Goal: Task Accomplishment & Management: Manage account settings

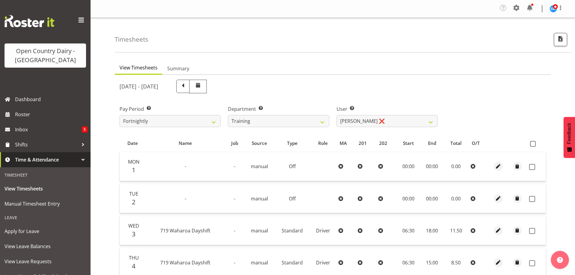
select select "763"
select select "11705"
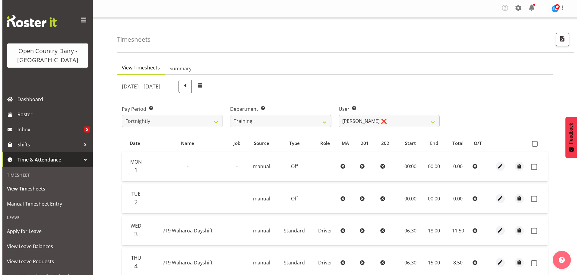
scroll to position [90, 0]
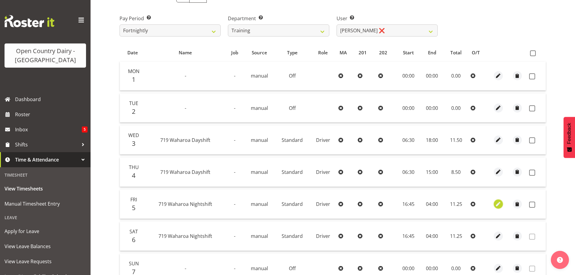
click at [498, 204] on span "button" at bounding box center [497, 204] width 7 height 7
select select "Standard"
select select "823"
select select "8"
select select "2025"
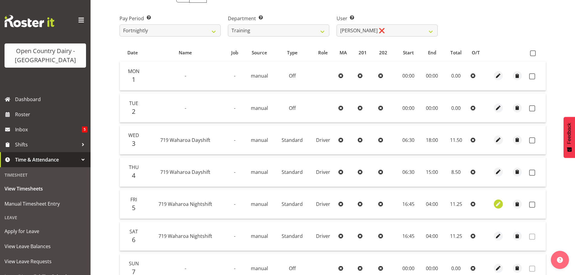
select select "4"
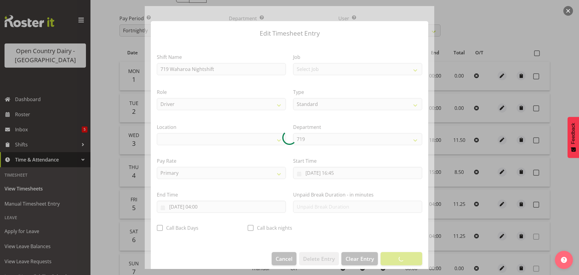
select select "1054"
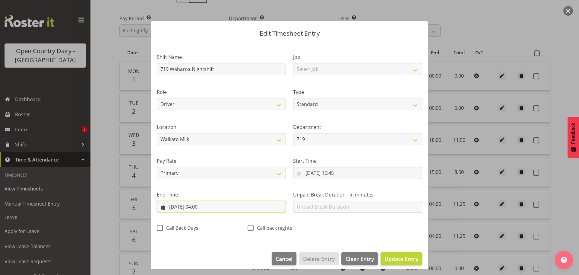
click at [201, 209] on input "[DATE] 04:00" at bounding box center [221, 207] width 129 height 12
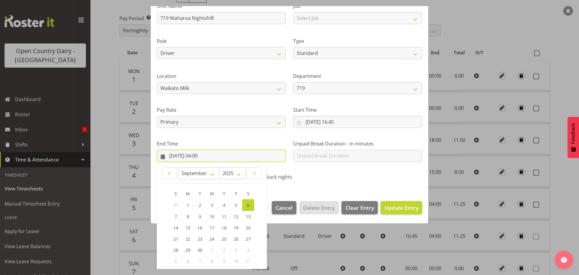
scroll to position [82, 0]
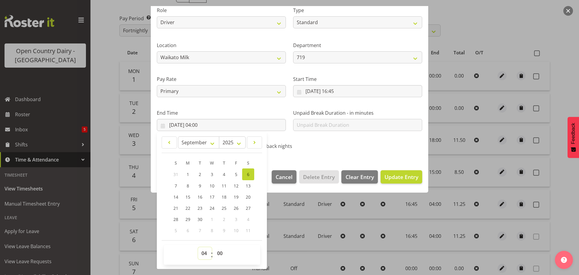
click at [204, 251] on select "00 01 02 03 04 05 06 07 08 09 10 11 12 13 14 15 16 17 18 19 20 21 22 23" at bounding box center [205, 253] width 14 height 12
select select "3"
click at [198, 247] on select "00 01 02 03 04 05 06 07 08 09 10 11 12 13 14 15 16 17 18 19 20 21 22 23" at bounding box center [205, 253] width 14 height 12
type input "[DATE] 03:00"
click at [393, 172] on button "Update Entry" at bounding box center [402, 176] width 42 height 13
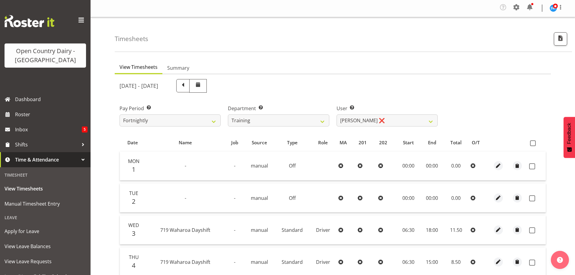
scroll to position [0, 0]
click at [250, 122] on select "701 702 703 704 705 706 707 708 709 710 711 712 713 714 715 716 717 718 719 720" at bounding box center [278, 121] width 101 height 12
click at [444, 79] on div "[DATE] - [DATE]" at bounding box center [332, 86] width 433 height 21
click at [295, 120] on select "701 702 703 704 705 706 707 708 709 710 711 712 713 714 715 716 717 718 719 720" at bounding box center [278, 121] width 101 height 12
click at [228, 115] on select "701 702 703 704 705 706 707 708 709 710 711 712 713 714 715 716 717 718 719 720" at bounding box center [278, 121] width 101 height 12
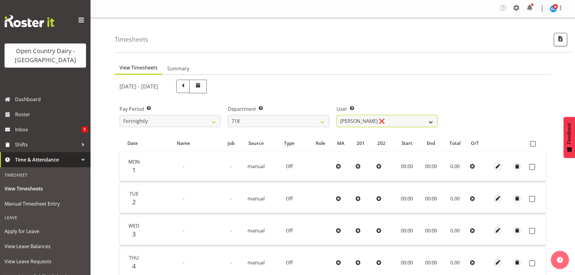
click at [355, 119] on select "[PERSON_NAME] ❌ [PERSON_NAME] ❌ [PERSON_NAME] ❌ [PERSON_NAME] ❌" at bounding box center [386, 121] width 101 height 12
click at [286, 118] on select "701 702 703 704 705 706 707 708 709 710 711 712 713 714 715 716 717 718 719 720" at bounding box center [278, 121] width 101 height 12
select select "727"
click at [228, 115] on select "701 702 703 704 705 706 707 708 709 710 711 712 713 714 715 716 717 718 719 720" at bounding box center [278, 121] width 101 height 12
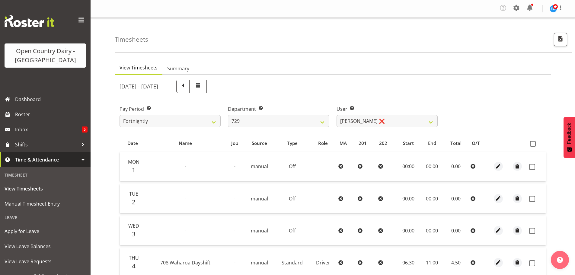
click at [354, 125] on div "[DATE] - [DATE] Pay Period Select which pay period you would like to view. Fort…" at bounding box center [332, 244] width 426 height 336
click at [354, 124] on select "[PERSON_NAME] ❌ [PERSON_NAME] ❌ [PERSON_NAME] ❌ [PERSON_NAME] ❌" at bounding box center [386, 121] width 101 height 12
select select "11232"
click at [336, 115] on select "[PERSON_NAME] ❌ [PERSON_NAME] ❌ [PERSON_NAME] ❌ [PERSON_NAME] ❌" at bounding box center [386, 121] width 101 height 12
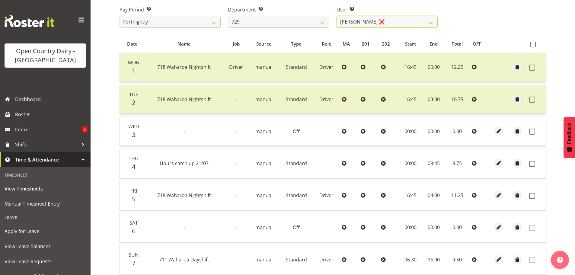
scroll to position [91, 0]
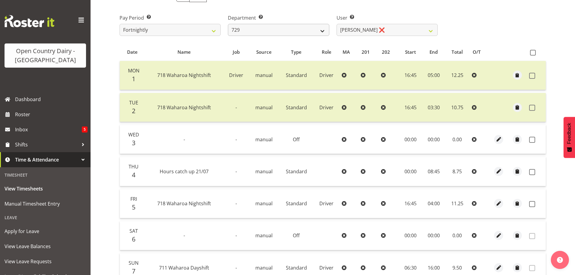
drag, startPoint x: 297, startPoint y: 22, endPoint x: 296, endPoint y: 30, distance: 7.9
click at [296, 25] on div "Department Select which department you would like to view. 701 702 703 704 705 …" at bounding box center [278, 25] width 101 height 22
click at [296, 29] on select "701 702 703 704 705 706 707 708 709 710 711 712 713 714 715 716 717 718 719 720" at bounding box center [278, 30] width 101 height 12
select select "720"
click at [228, 24] on select "701 702 703 704 705 706 707 708 709 710 711 712 713 714 715 716 717 718 719 720" at bounding box center [278, 30] width 101 height 12
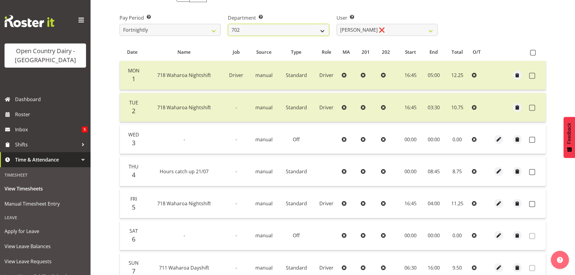
select select "11603"
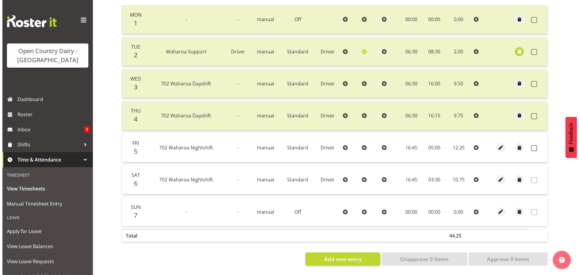
scroll to position [151, 0]
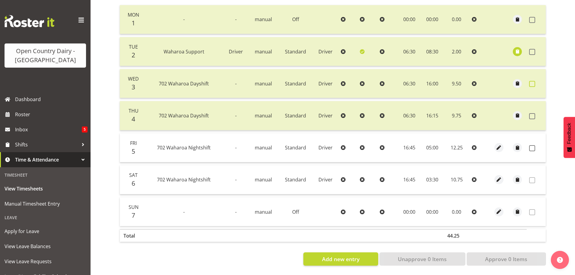
click at [529, 81] on span at bounding box center [532, 84] width 6 height 6
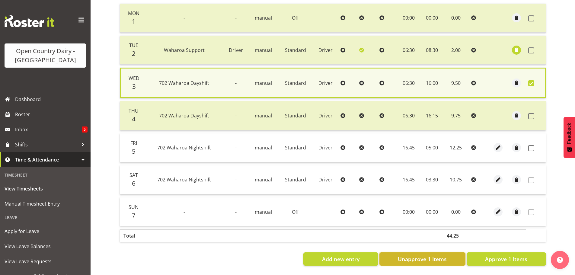
click at [433, 255] on span "Unapprove 1 Items" at bounding box center [422, 259] width 49 height 8
checkbox input "false"
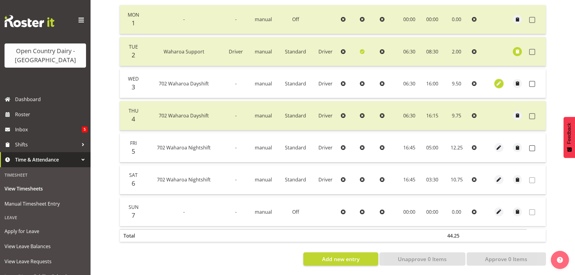
click at [496, 80] on span "button" at bounding box center [498, 83] width 7 height 7
select select "Standard"
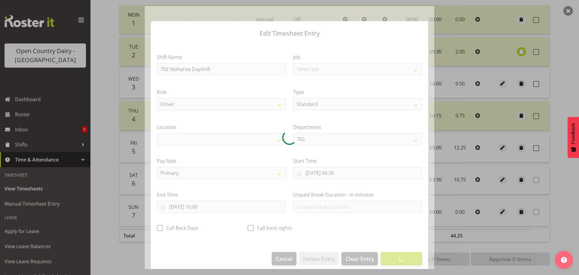
select select "1054"
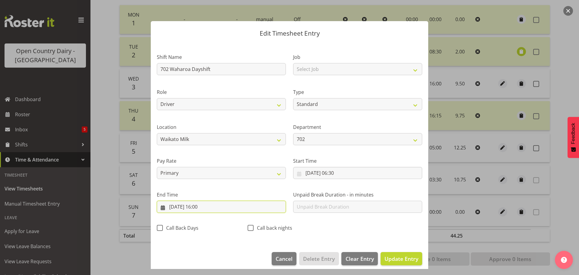
click at [213, 206] on input "[DATE] 16:00" at bounding box center [221, 207] width 129 height 12
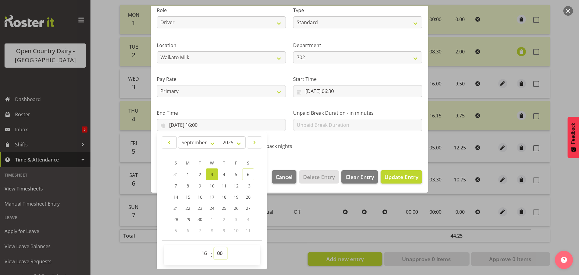
drag, startPoint x: 219, startPoint y: 252, endPoint x: 218, endPoint y: 248, distance: 4.5
click at [219, 252] on select "00 01 02 03 04 05 06 07 08 09 10 11 12 13 14 15 16 17 18 19 20 21 22 23 24 25 2…" at bounding box center [221, 253] width 14 height 12
select select "15"
click at [214, 247] on select "00 01 02 03 04 05 06 07 08 09 10 11 12 13 14 15 16 17 18 19 20 21 22 23 24 25 2…" at bounding box center [221, 253] width 14 height 12
type input "[DATE] 16:15"
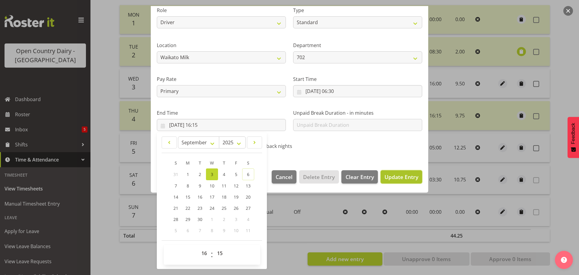
click at [404, 174] on span "Update Entry" at bounding box center [402, 176] width 34 height 7
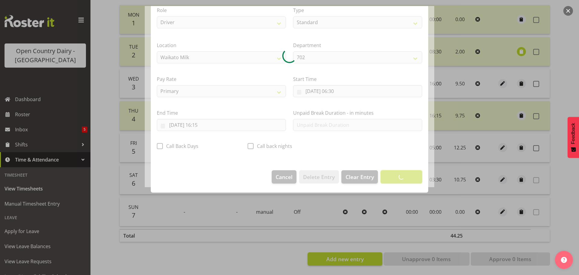
scroll to position [5, 0]
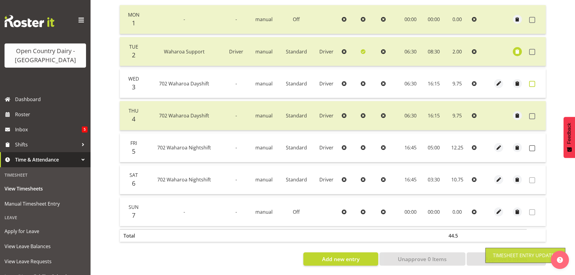
click at [531, 81] on span at bounding box center [532, 84] width 6 height 6
checkbox input "true"
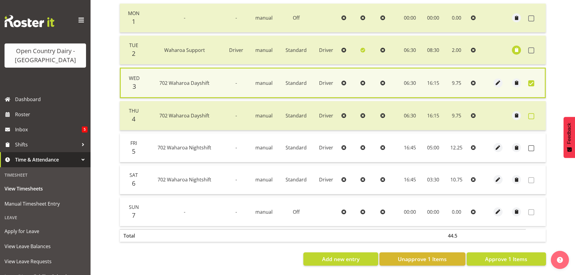
click at [528, 113] on span at bounding box center [531, 116] width 6 height 6
checkbox input "true"
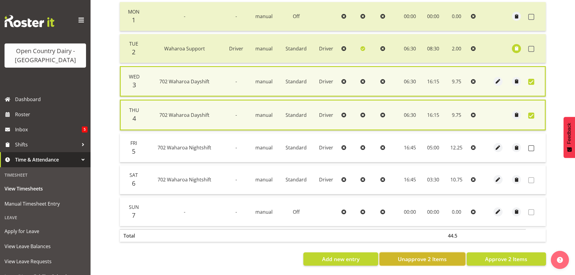
click at [422, 258] on span "Unapprove 2 Items" at bounding box center [422, 259] width 49 height 8
checkbox input "false"
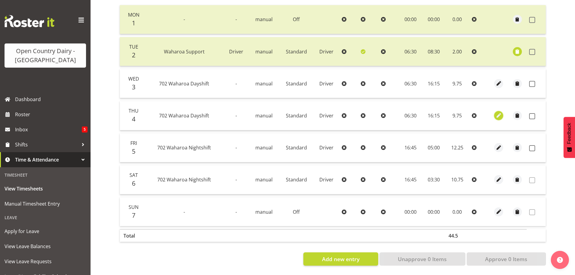
click at [499, 112] on span "button" at bounding box center [498, 115] width 7 height 7
select select "Standard"
select select "8"
select select "2025"
select select "16"
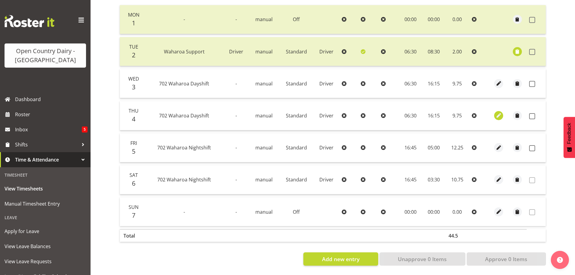
select select "15"
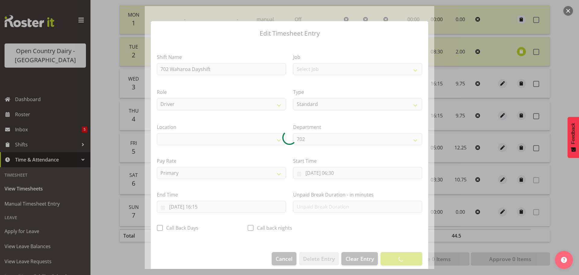
select select "1054"
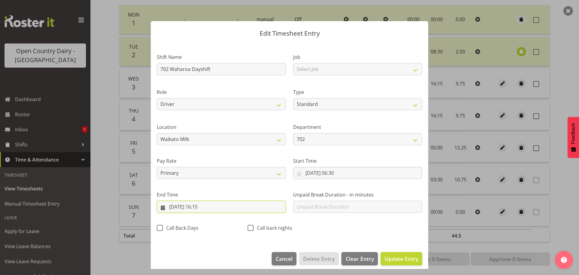
click at [200, 206] on input "[DATE] 16:15" at bounding box center [221, 207] width 129 height 12
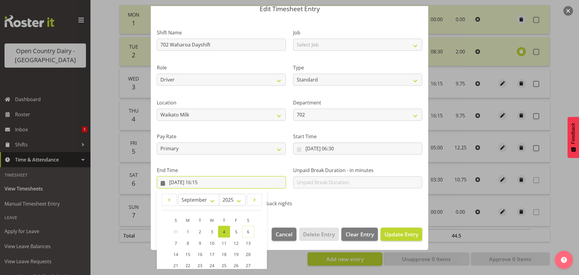
scroll to position [82, 0]
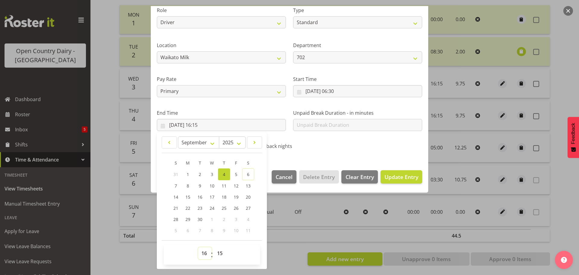
click at [208, 254] on select "00 01 02 03 04 05 06 07 08 09 10 11 12 13 14 15 16 17 18 19 20 21 22 23" at bounding box center [205, 253] width 14 height 12
select select "17"
click at [198, 247] on select "00 01 02 03 04 05 06 07 08 09 10 11 12 13 14 15 16 17 18 19 20 21 22 23" at bounding box center [205, 253] width 14 height 12
type input "[DATE] 17:15"
drag, startPoint x: 220, startPoint y: 253, endPoint x: 218, endPoint y: 248, distance: 5.8
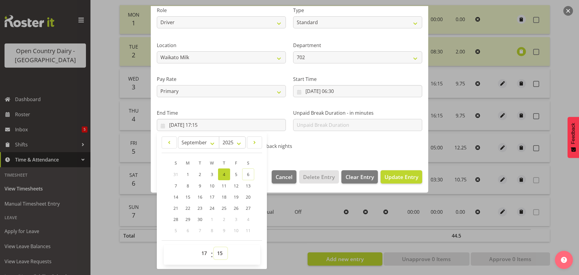
click at [220, 253] on select "00 01 02 03 04 05 06 07 08 09 10 11 12 13 14 15 16 17 18 19 20 21 22 23 24 25 2…" at bounding box center [221, 253] width 14 height 12
select select "0"
click at [214, 247] on select "00 01 02 03 04 05 06 07 08 09 10 11 12 13 14 15 16 17 18 19 20 21 22 23 24 25 2…" at bounding box center [221, 253] width 14 height 12
type input "[DATE] 17:00"
click at [390, 177] on span "Update Entry" at bounding box center [402, 176] width 34 height 7
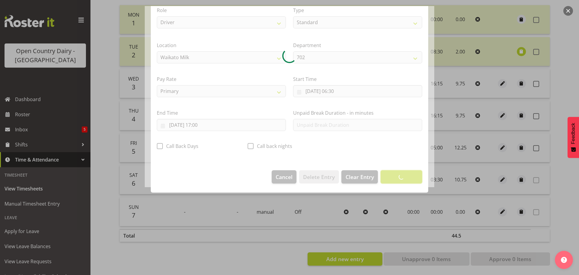
scroll to position [5, 0]
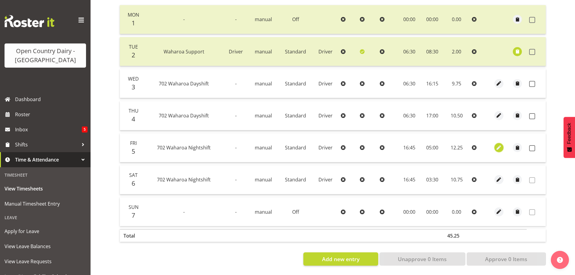
click at [498, 144] on span "button" at bounding box center [498, 147] width 7 height 7
select select "Standard"
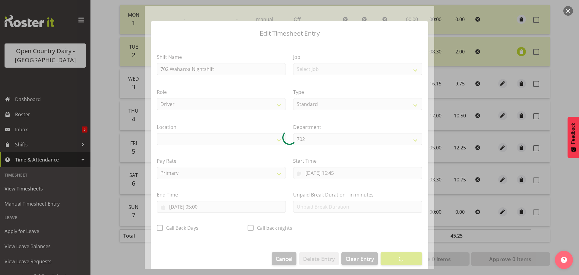
select select "1054"
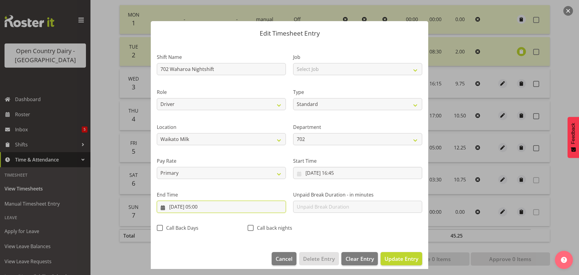
click at [202, 206] on input "[DATE] 05:00" at bounding box center [221, 207] width 129 height 12
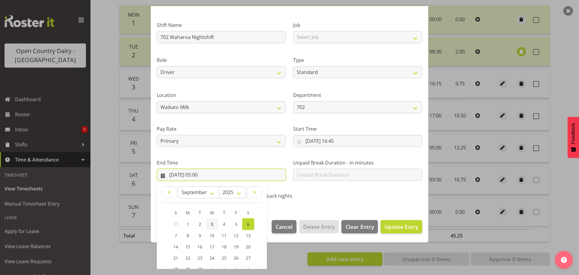
scroll to position [82, 0]
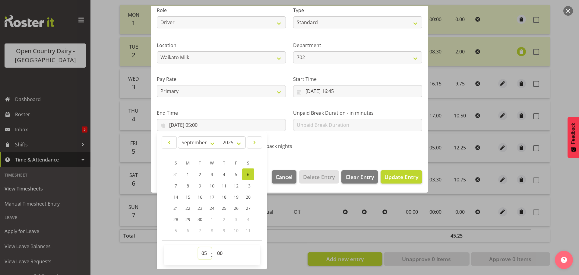
click at [205, 251] on select "00 01 02 03 04 05 06 07 08 09 10 11 12 13 14 15 16 17 18 19 20 21 22 23" at bounding box center [205, 253] width 14 height 12
select select "4"
click at [198, 247] on select "00 01 02 03 04 05 06 07 08 09 10 11 12 13 14 15 16 17 18 19 20 21 22 23" at bounding box center [205, 253] width 14 height 12
type input "[DATE] 04:00"
click at [403, 178] on span "Update Entry" at bounding box center [402, 176] width 34 height 7
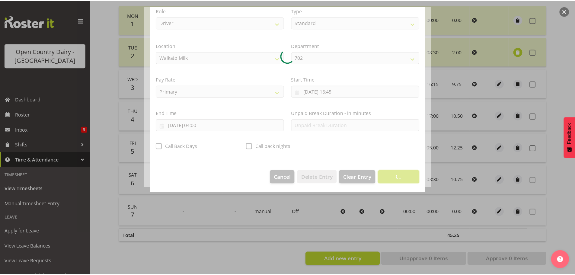
scroll to position [5, 0]
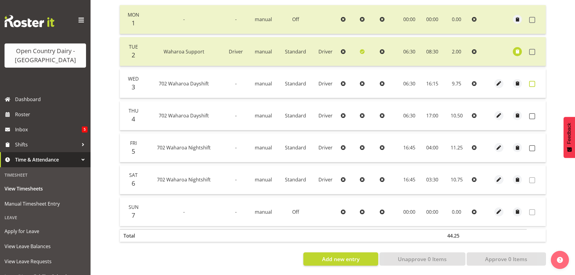
click at [531, 81] on span at bounding box center [532, 84] width 6 height 6
checkbox input "true"
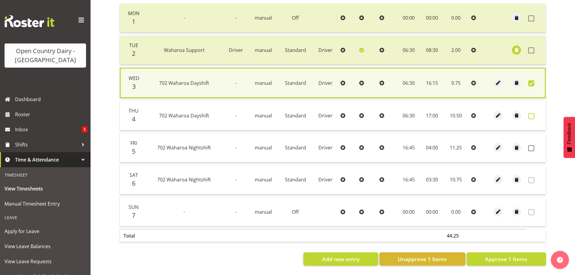
click at [531, 113] on span at bounding box center [531, 116] width 6 height 6
checkbox input "true"
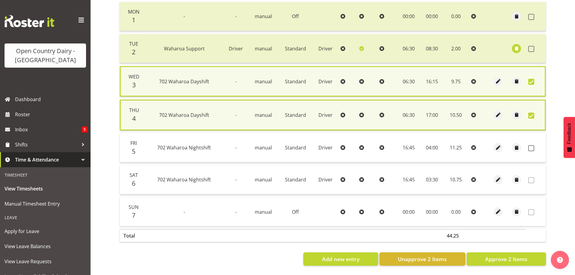
drag, startPoint x: 534, startPoint y: 146, endPoint x: 526, endPoint y: 173, distance: 28.0
click at [533, 146] on label at bounding box center [532, 148] width 9 height 6
checkbox input "true"
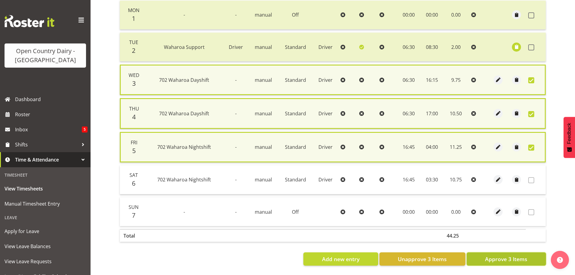
drag, startPoint x: 523, startPoint y: 254, endPoint x: 521, endPoint y: 251, distance: 3.1
click at [523, 254] on button "Approve 3 Items" at bounding box center [505, 258] width 79 height 13
checkbox input "false"
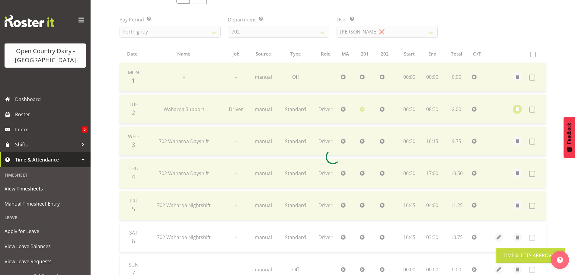
scroll to position [1, 0]
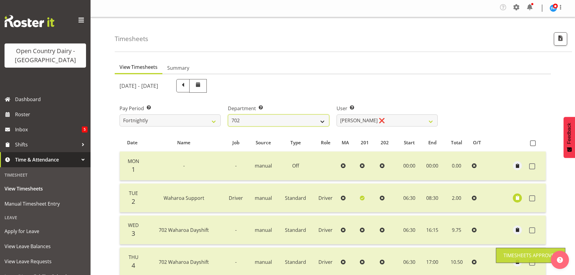
click at [293, 122] on select "701 702 703 704 705 706 707 708 709 710 711 712 713 714 715 716 717 718 719 720" at bounding box center [278, 120] width 101 height 12
select select "727"
click at [228, 114] on select "701 702 703 704 705 706 707 708 709 710 711 712 713 714 715 716 717 718 719 720" at bounding box center [278, 120] width 101 height 12
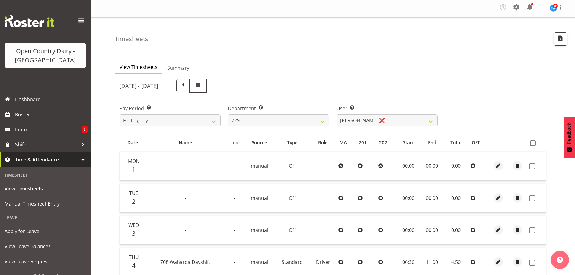
click at [365, 116] on div at bounding box center [333, 245] width 436 height 342
click at [366, 120] on select "[PERSON_NAME] ❌ [PERSON_NAME] ❌ [PERSON_NAME] ❌ [PERSON_NAME] ❌" at bounding box center [386, 120] width 101 height 12
select select "11232"
click at [336, 114] on select "[PERSON_NAME] ❌ [PERSON_NAME] ❌ [PERSON_NAME] ❌ [PERSON_NAME] ❌" at bounding box center [386, 120] width 101 height 12
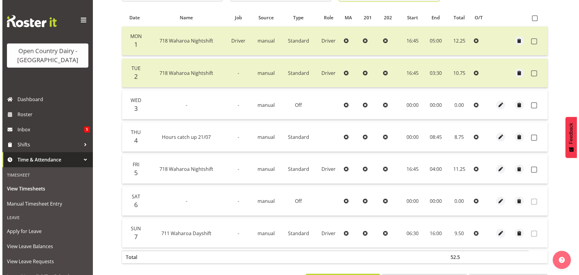
scroll to position [151, 0]
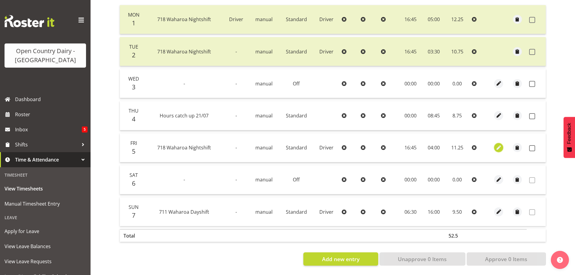
click at [499, 144] on span "button" at bounding box center [498, 147] width 7 height 7
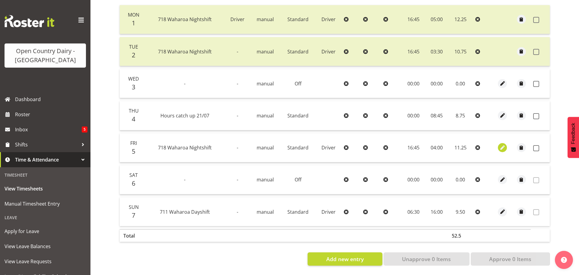
select select "Standard"
select select "757"
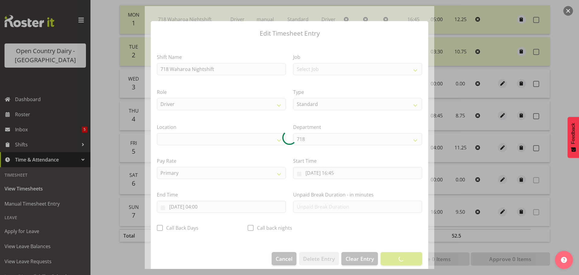
select select "1054"
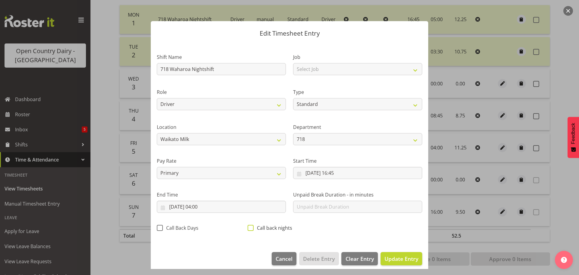
click at [249, 228] on span at bounding box center [251, 228] width 6 height 6
click at [249, 228] on input "Call back nights" at bounding box center [250, 228] width 4 height 4
checkbox input "true"
click at [202, 208] on input "[DATE] 04:00" at bounding box center [221, 207] width 129 height 12
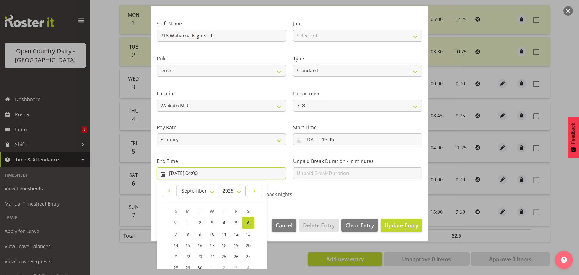
scroll to position [82, 0]
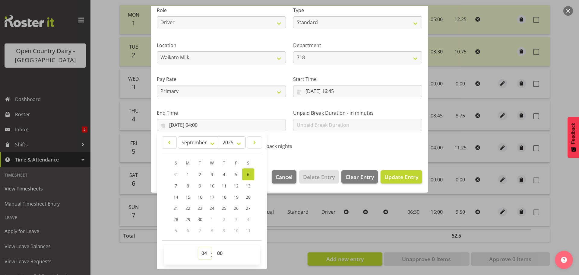
click at [205, 252] on select "00 01 02 03 04 05 06 07 08 09 10 11 12 13 14 15 16 17 18 19 20 21 22 23" at bounding box center [205, 253] width 14 height 12
select select "3"
click at [198, 247] on select "00 01 02 03 04 05 06 07 08 09 10 11 12 13 14 15 16 17 18 19 20 21 22 23" at bounding box center [205, 253] width 14 height 12
type input "[DATE] 03:00"
click at [218, 250] on select "00 01 02 03 04 05 06 07 08 09 10 11 12 13 14 15 16 17 18 19 20 21 22 23 24 25 2…" at bounding box center [221, 253] width 14 height 12
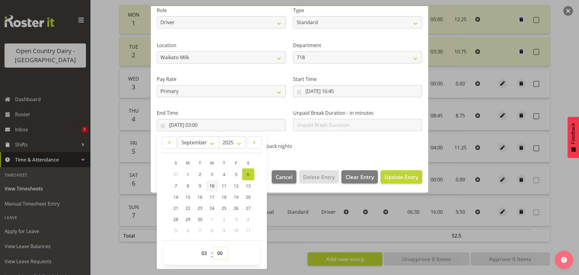
select select "30"
click at [214, 247] on select "00 01 02 03 04 05 06 07 08 09 10 11 12 13 14 15 16 17 18 19 20 21 22 23 24 25 2…" at bounding box center [221, 253] width 14 height 12
type input "[DATE] 03:30"
click at [389, 176] on span "Update Entry" at bounding box center [402, 176] width 34 height 7
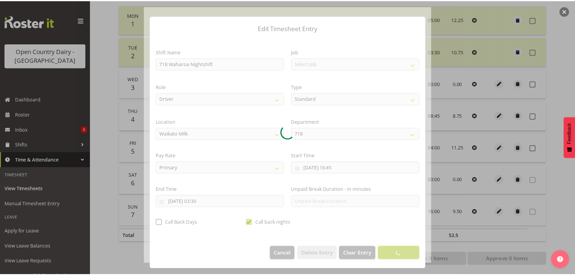
scroll to position [5, 0]
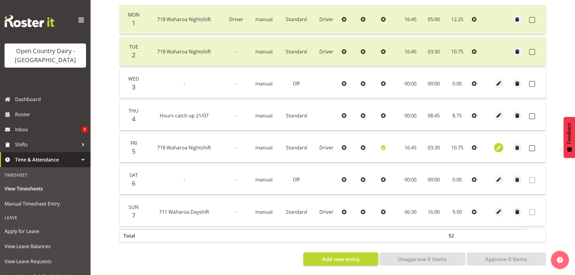
click at [499, 144] on span "button" at bounding box center [498, 147] width 7 height 7
select select "Standard"
select select "757"
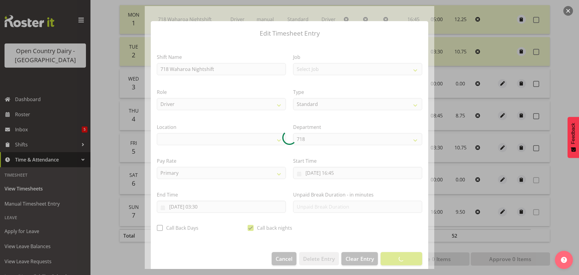
select select "1054"
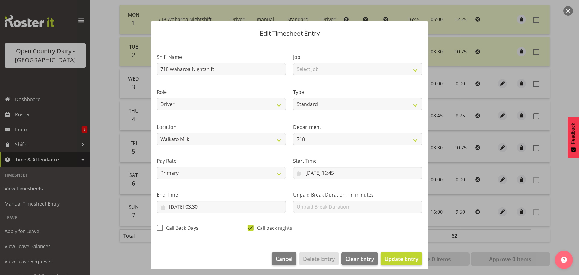
click at [566, 11] on button "button" at bounding box center [568, 11] width 10 height 10
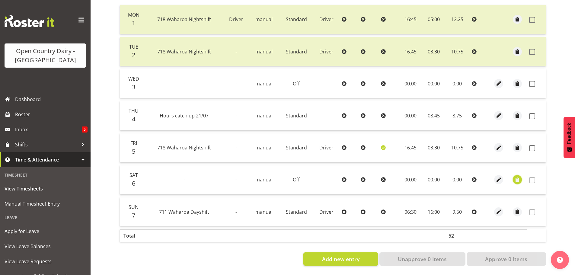
click at [515, 176] on span "button" at bounding box center [517, 179] width 7 height 7
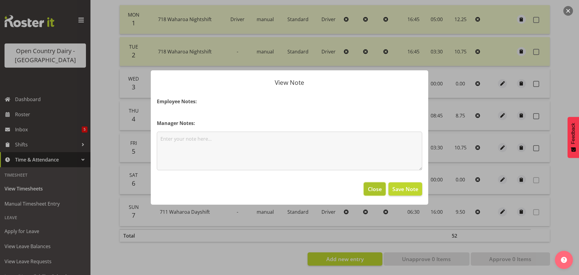
click at [375, 188] on span "Close" at bounding box center [375, 189] width 14 height 8
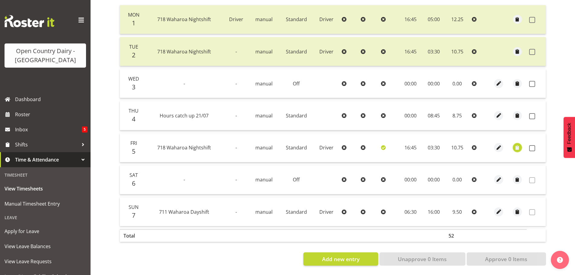
click at [515, 144] on span "button" at bounding box center [517, 147] width 7 height 7
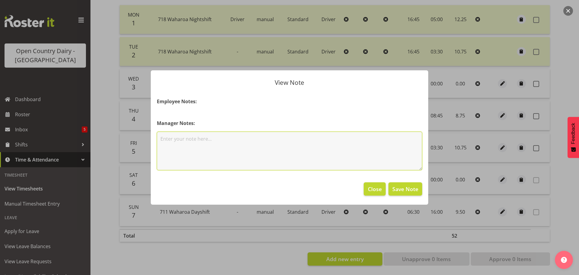
click at [160, 141] on textarea at bounding box center [289, 151] width 265 height 39
type textarea "130km to claim"
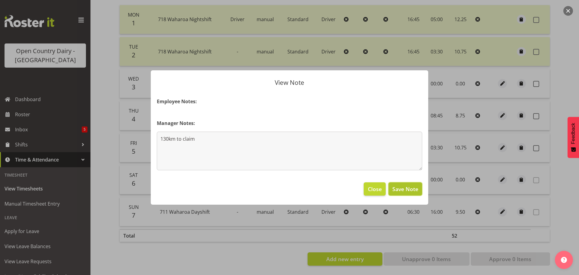
click at [403, 191] on span "Save Note" at bounding box center [405, 189] width 26 height 8
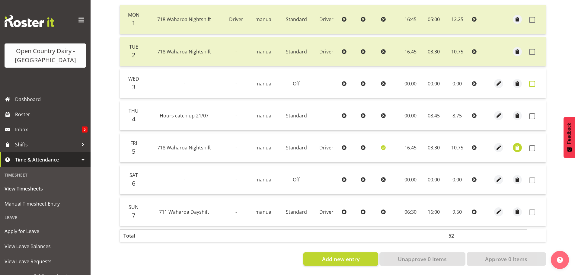
click at [532, 81] on span at bounding box center [532, 84] width 6 height 6
checkbox input "true"
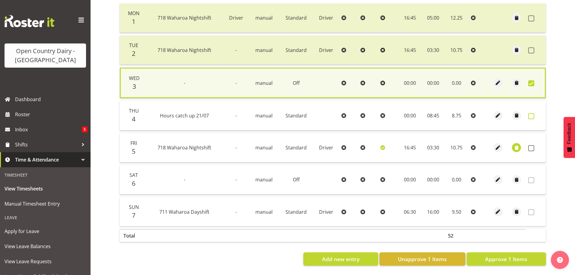
click at [529, 113] on span at bounding box center [531, 116] width 6 height 6
checkbox input "true"
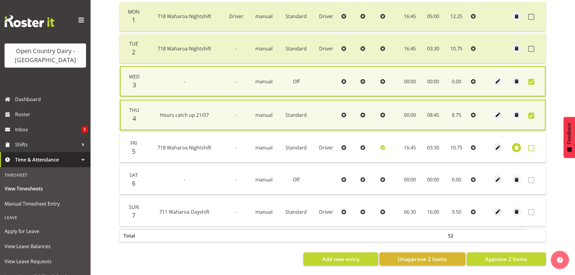
click at [531, 146] on span at bounding box center [531, 148] width 6 height 6
checkbox input "true"
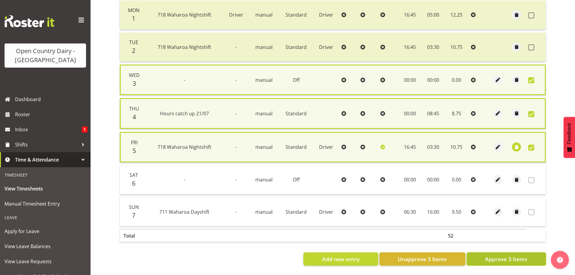
click at [504, 262] on span "Approve 3 Items" at bounding box center [506, 259] width 42 height 8
checkbox input "false"
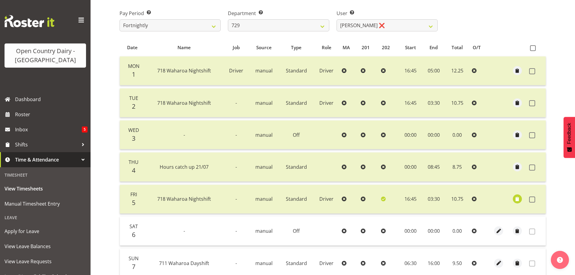
scroll to position [1, 0]
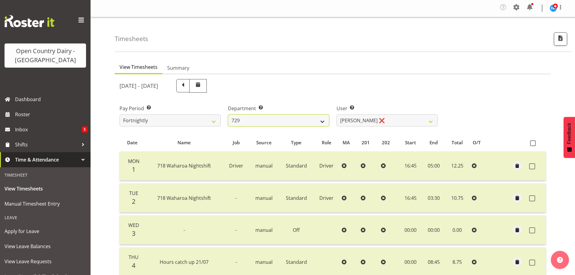
click at [287, 121] on select "701 702 703 704 705 706 707 708 709 710 711 712 713 714 715 716 717 718 719 720" at bounding box center [278, 120] width 101 height 12
select select "880"
click at [228, 114] on select "701 702 703 704 705 706 707 708 709 710 711 712 713 714 715 716 717 718 719 720" at bounding box center [278, 120] width 101 height 12
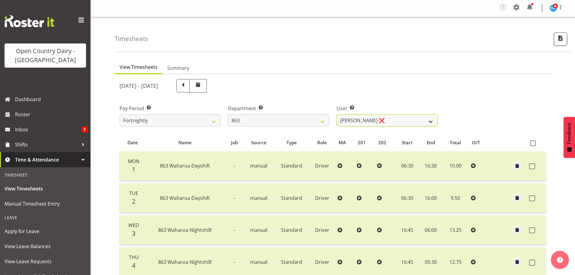
click at [404, 119] on select "[PERSON_NAME] ❌ [PERSON_NAME] ❌ [PERSON_NAME] ❌ [PERSON_NAME] ❌" at bounding box center [386, 120] width 101 height 12
select select "11250"
click at [336, 114] on select "[PERSON_NAME] ❌ [PERSON_NAME] ❌ [PERSON_NAME] ❌ [PERSON_NAME] ❌" at bounding box center [386, 120] width 101 height 12
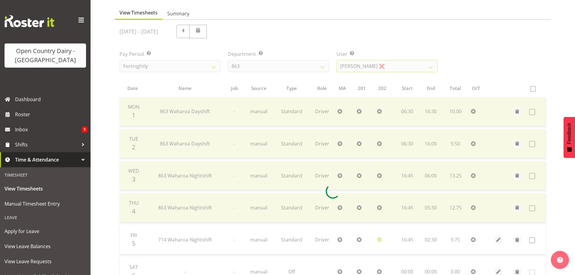
scroll to position [121, 0]
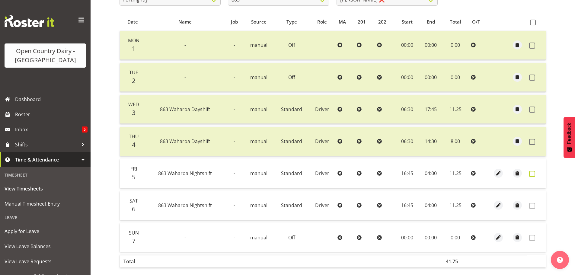
click at [531, 174] on span at bounding box center [532, 174] width 6 height 6
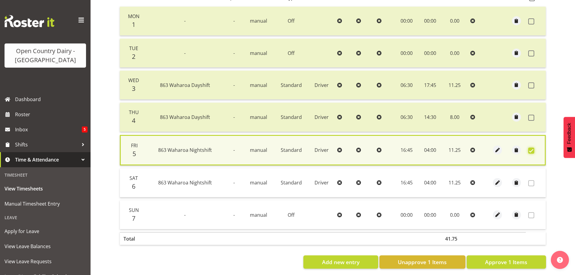
scroll to position [153, 0]
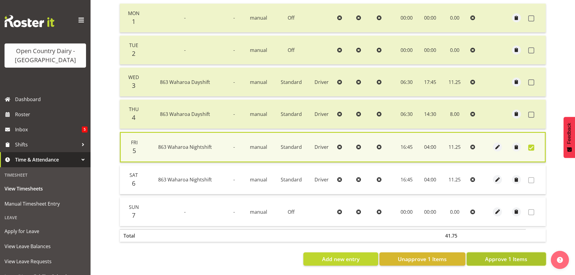
click at [513, 255] on span "Approve 1 Items" at bounding box center [506, 259] width 42 height 8
checkbox input "false"
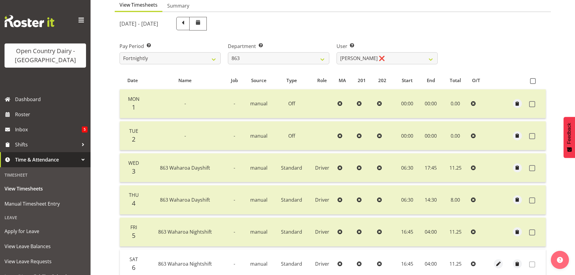
scroll to position [61, 0]
